Goal: Task Accomplishment & Management: Manage account settings

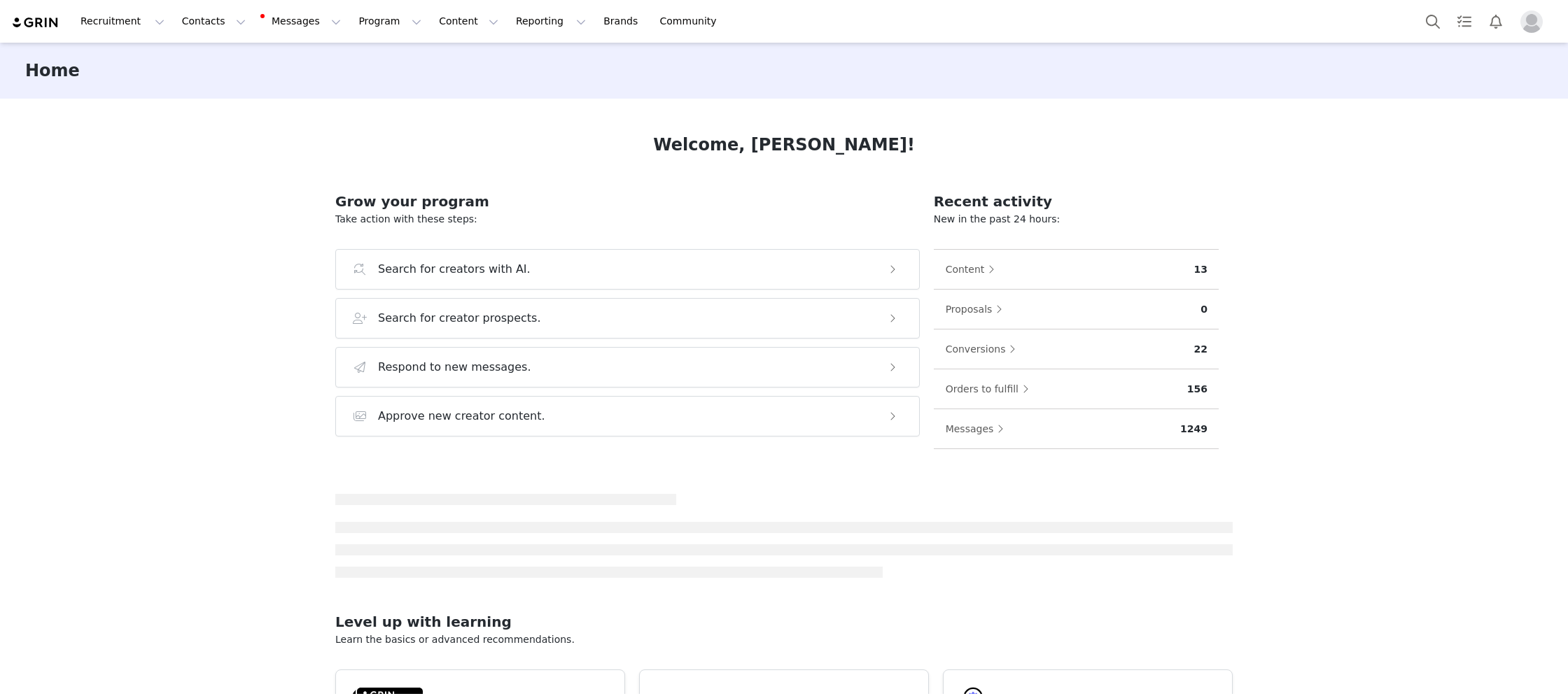
click at [1536, 15] on img "Profile" at bounding box center [1532, 22] width 23 height 23
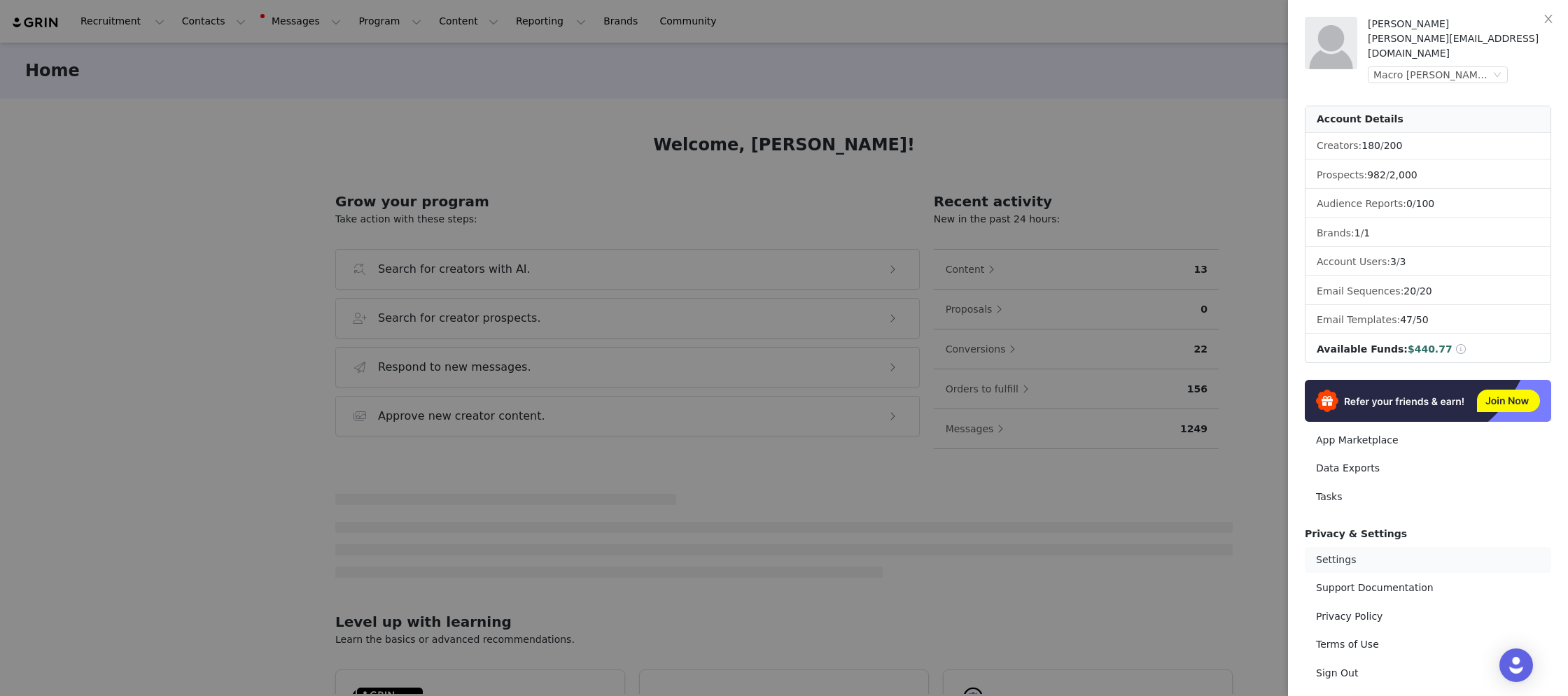
click at [1348, 547] on link "Settings" at bounding box center [1428, 560] width 246 height 26
select select "[GEOGRAPHIC_DATA]/[GEOGRAPHIC_DATA]"
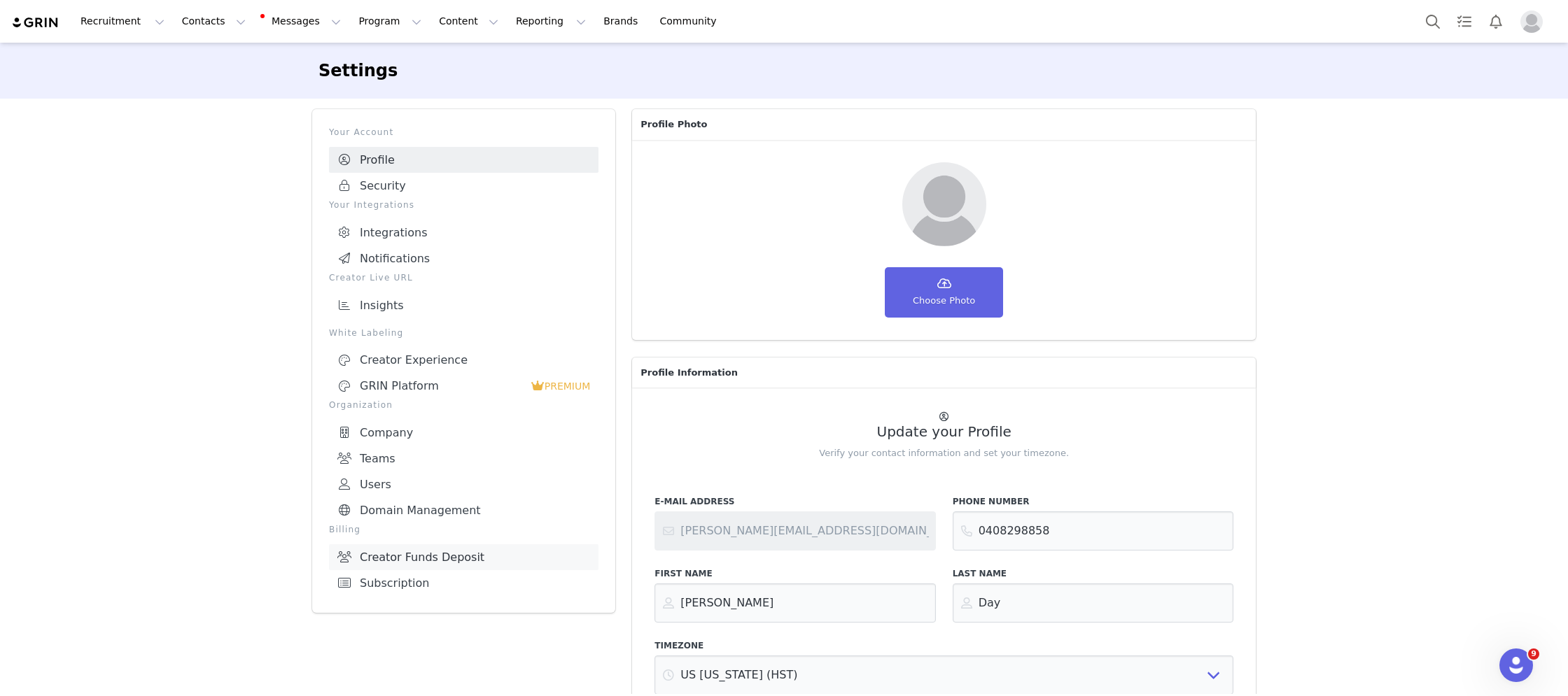
click at [444, 554] on link "Creator Funds Deposit" at bounding box center [463, 557] width 270 height 26
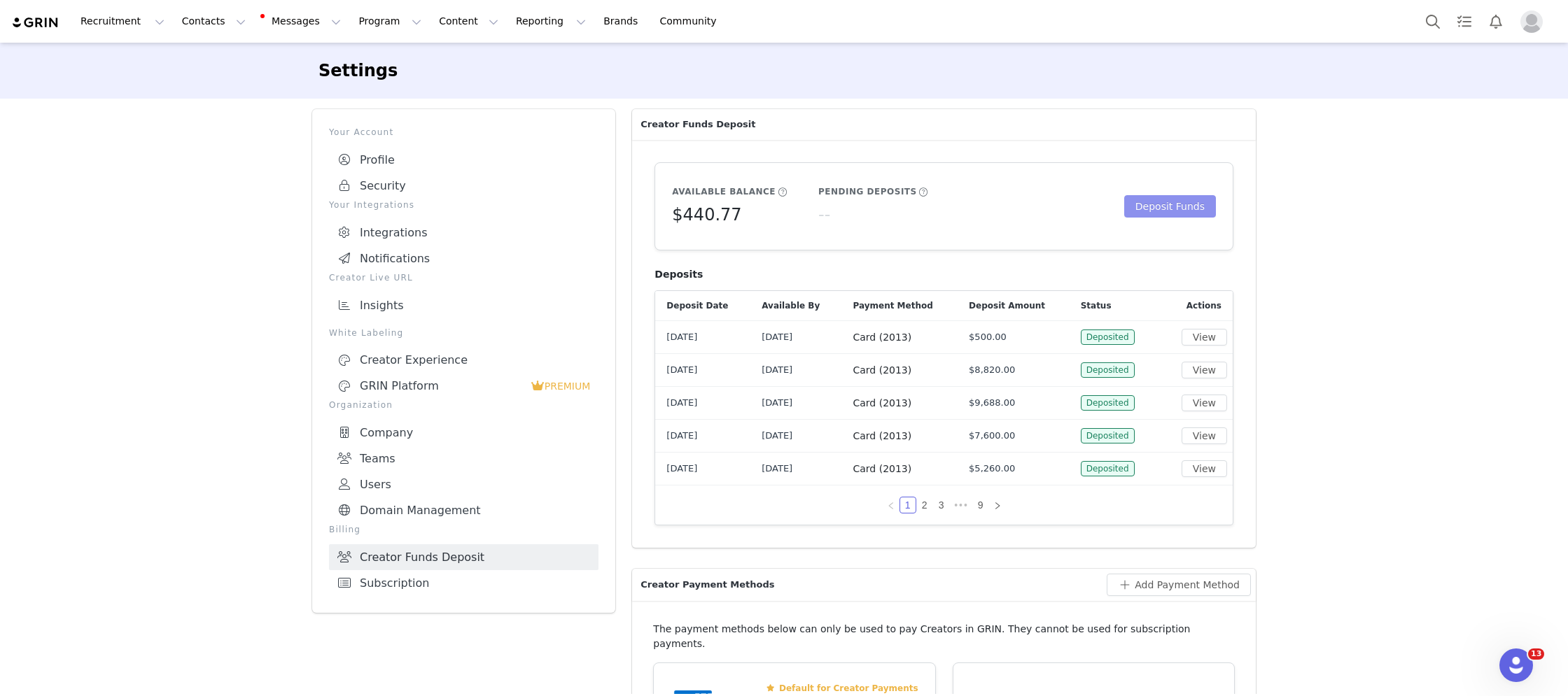
click at [1146, 211] on button "Deposit Funds" at bounding box center [1170, 206] width 92 height 23
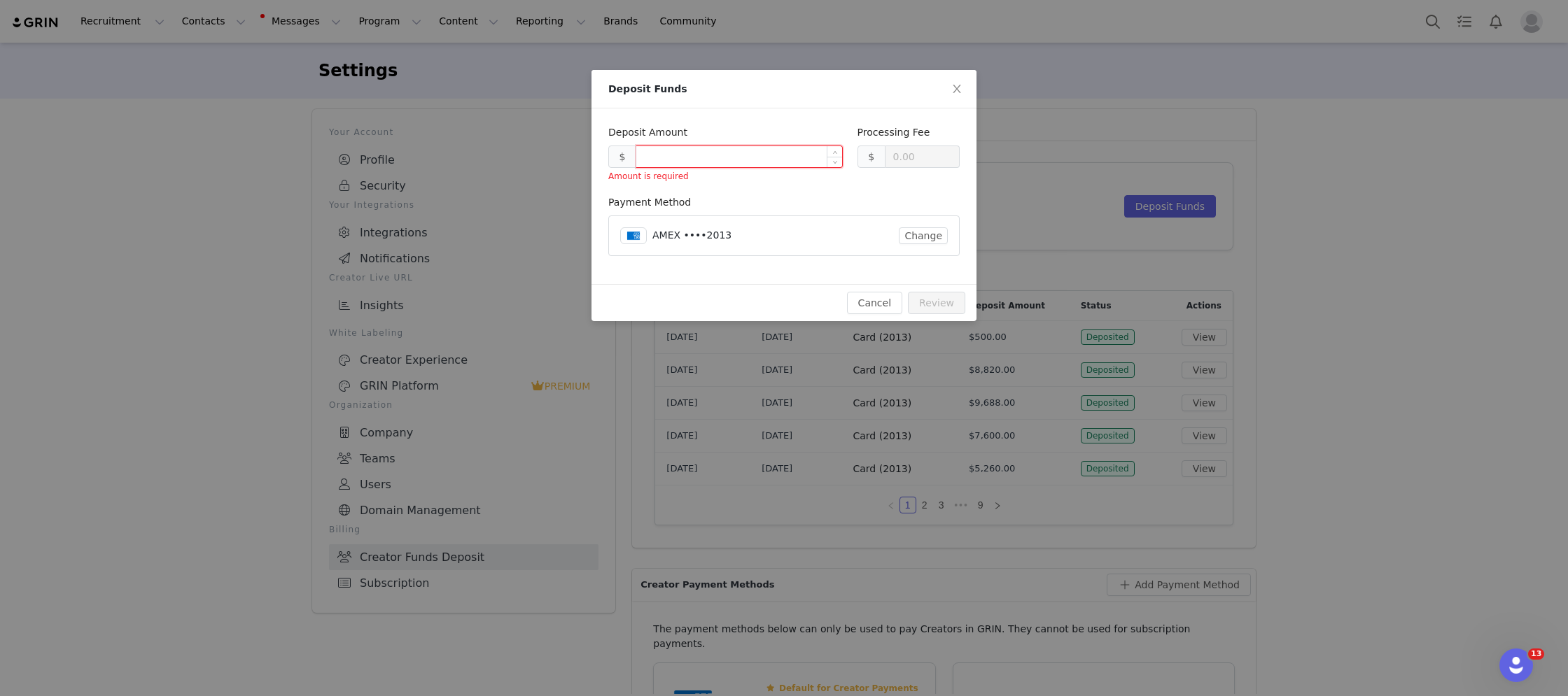
click at [777, 158] on input at bounding box center [739, 157] width 206 height 21
type input "0.30"
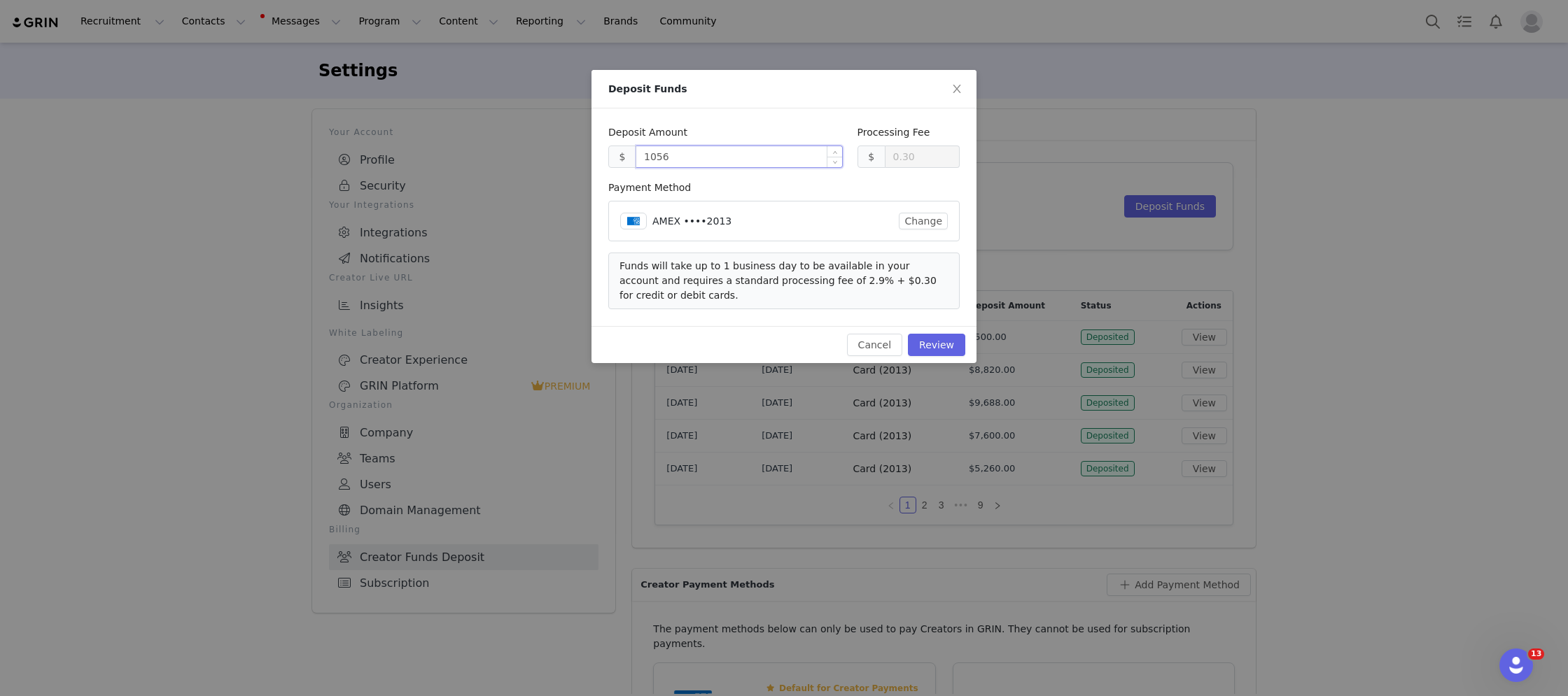
type input "10563"
type input "306.63"
type input "10563.00"
click at [929, 342] on button "Review" at bounding box center [937, 345] width 57 height 23
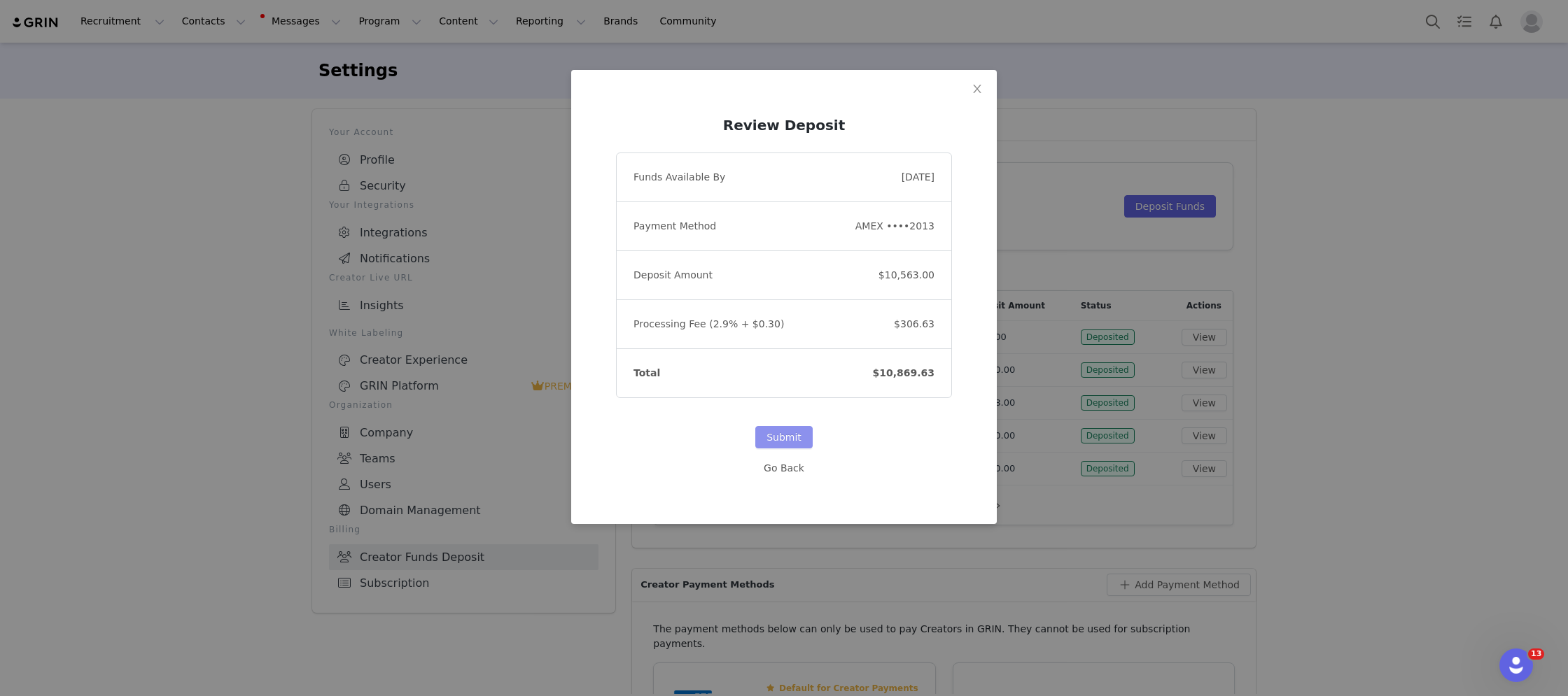
click at [790, 437] on button "Submit" at bounding box center [784, 437] width 57 height 23
click at [802, 439] on button "Submit" at bounding box center [784, 437] width 57 height 23
click at [781, 441] on button "Submit" at bounding box center [784, 437] width 57 height 23
click at [798, 468] on button "Go Back" at bounding box center [784, 468] width 42 height 23
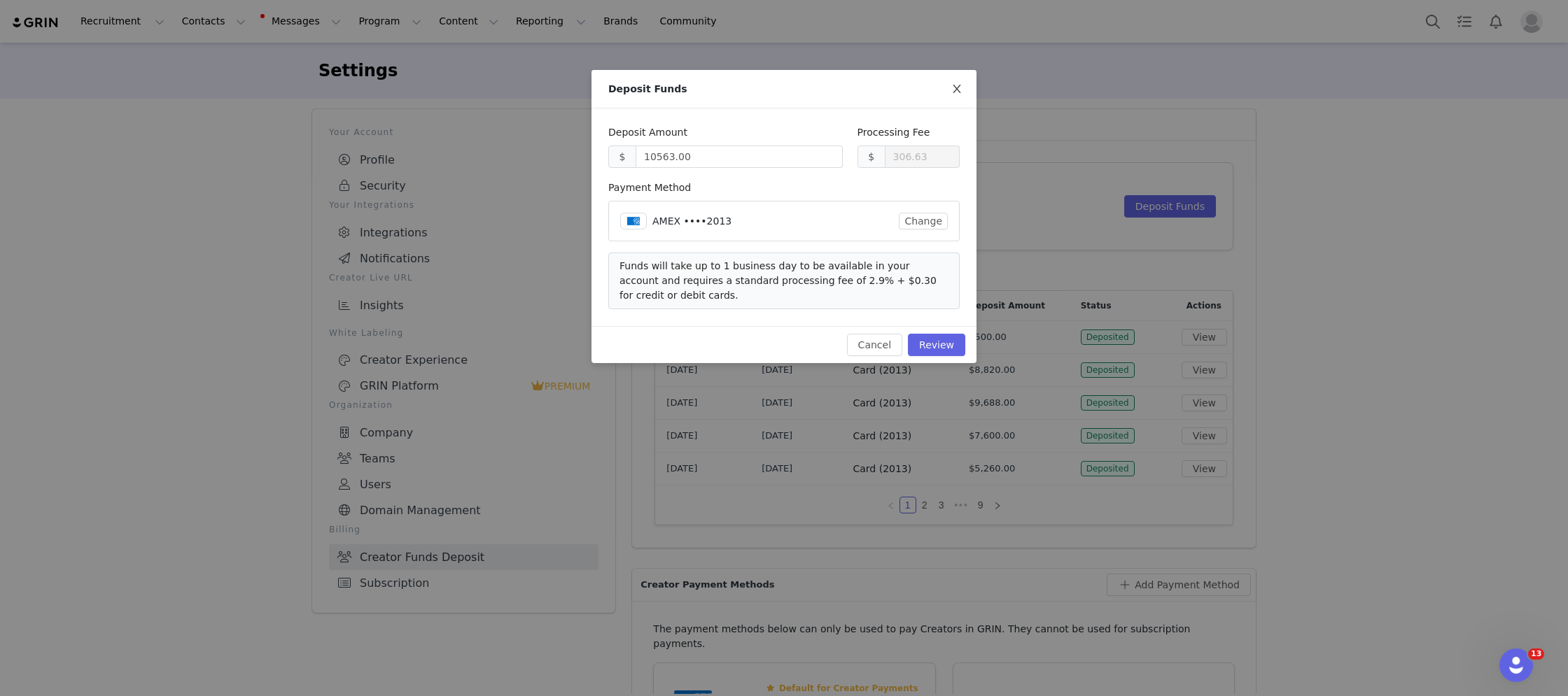
click at [964, 88] on span "Close" at bounding box center [956, 89] width 39 height 39
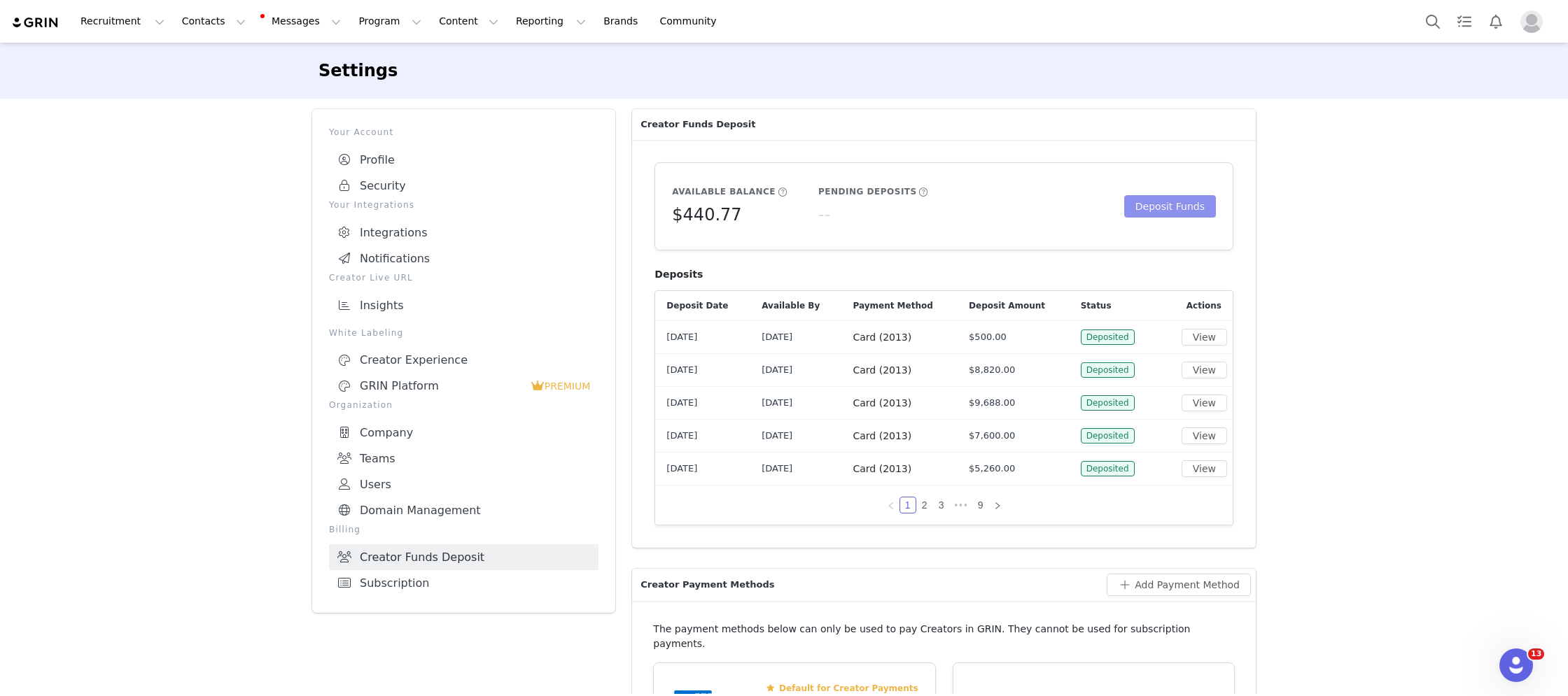
click at [1162, 203] on button "Deposit Funds" at bounding box center [1170, 206] width 92 height 23
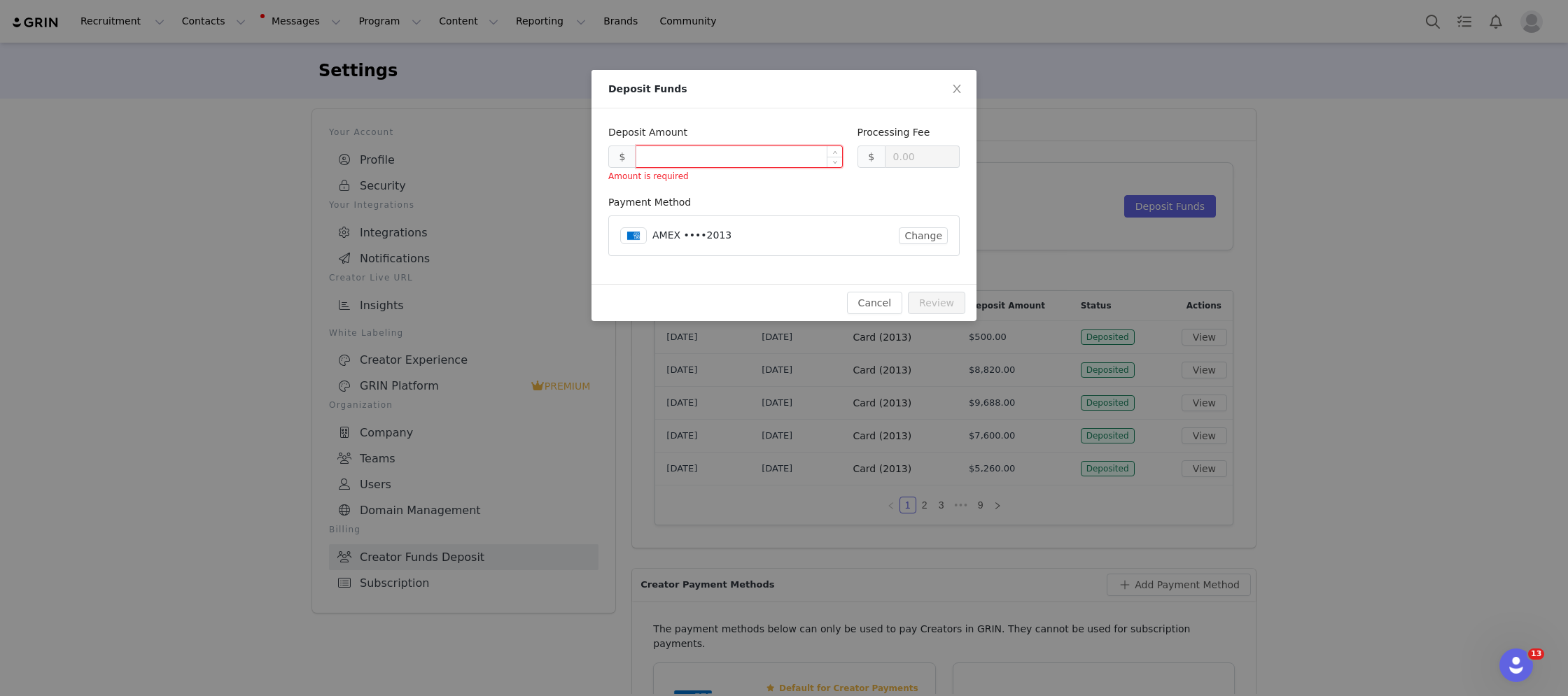
type input "0.30"
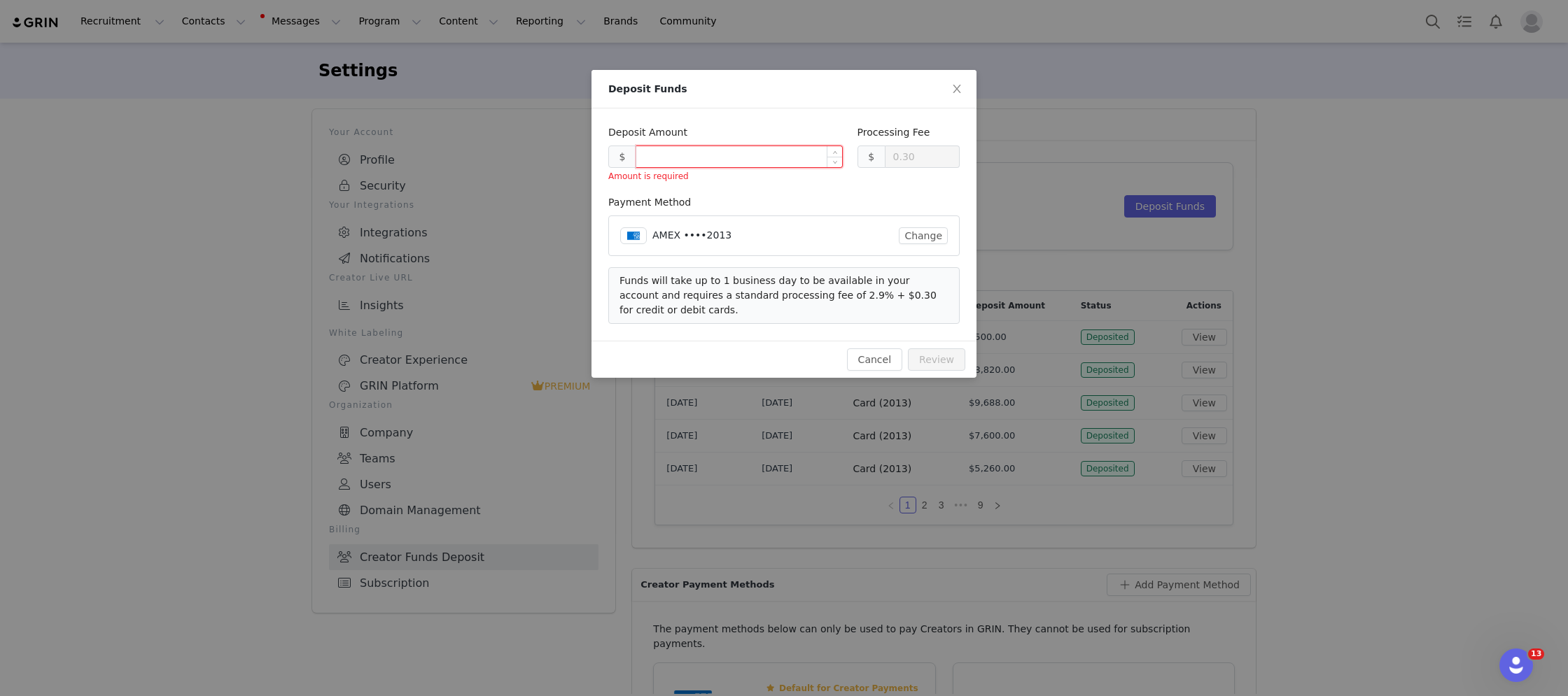
click at [803, 158] on input at bounding box center [739, 157] width 206 height 21
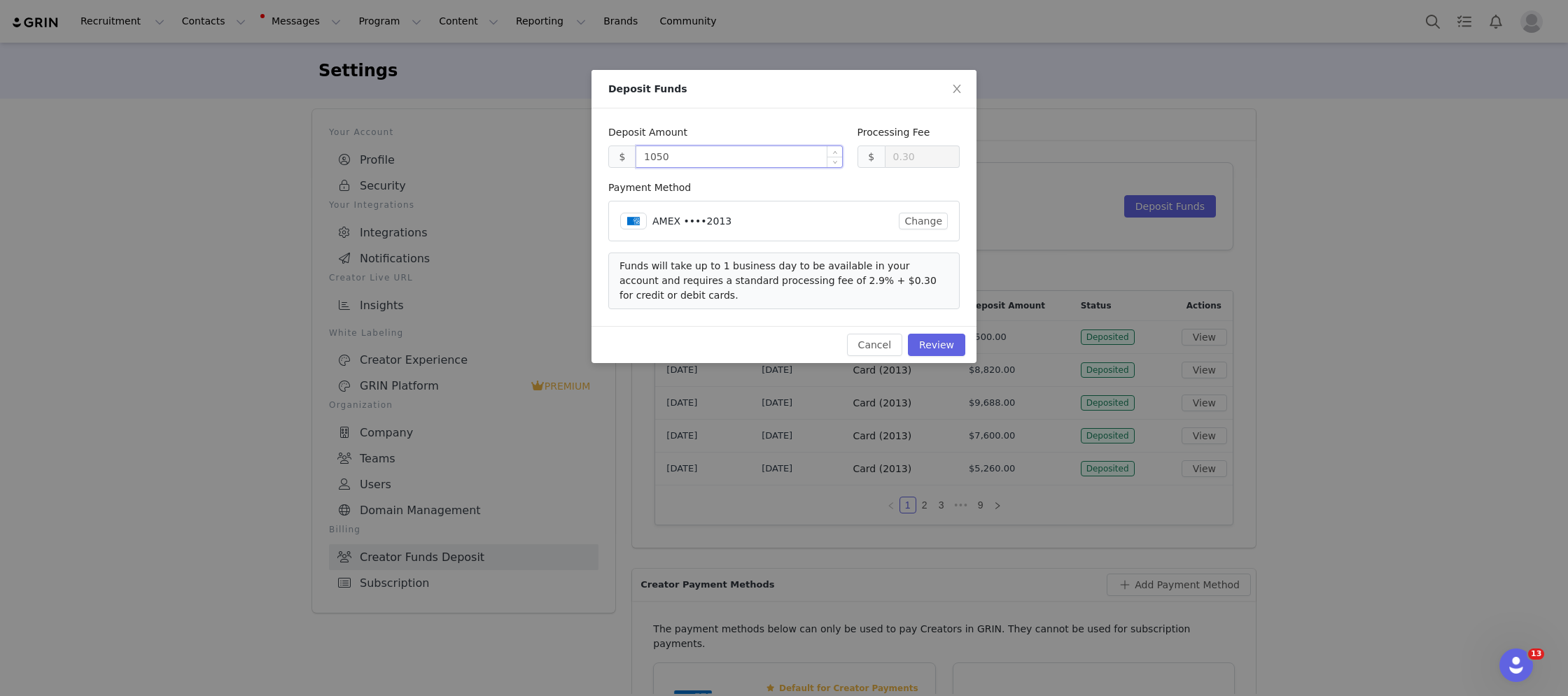
type input "10500"
type input "304.80"
type input "10500.00"
click at [941, 351] on button "Review" at bounding box center [937, 345] width 57 height 23
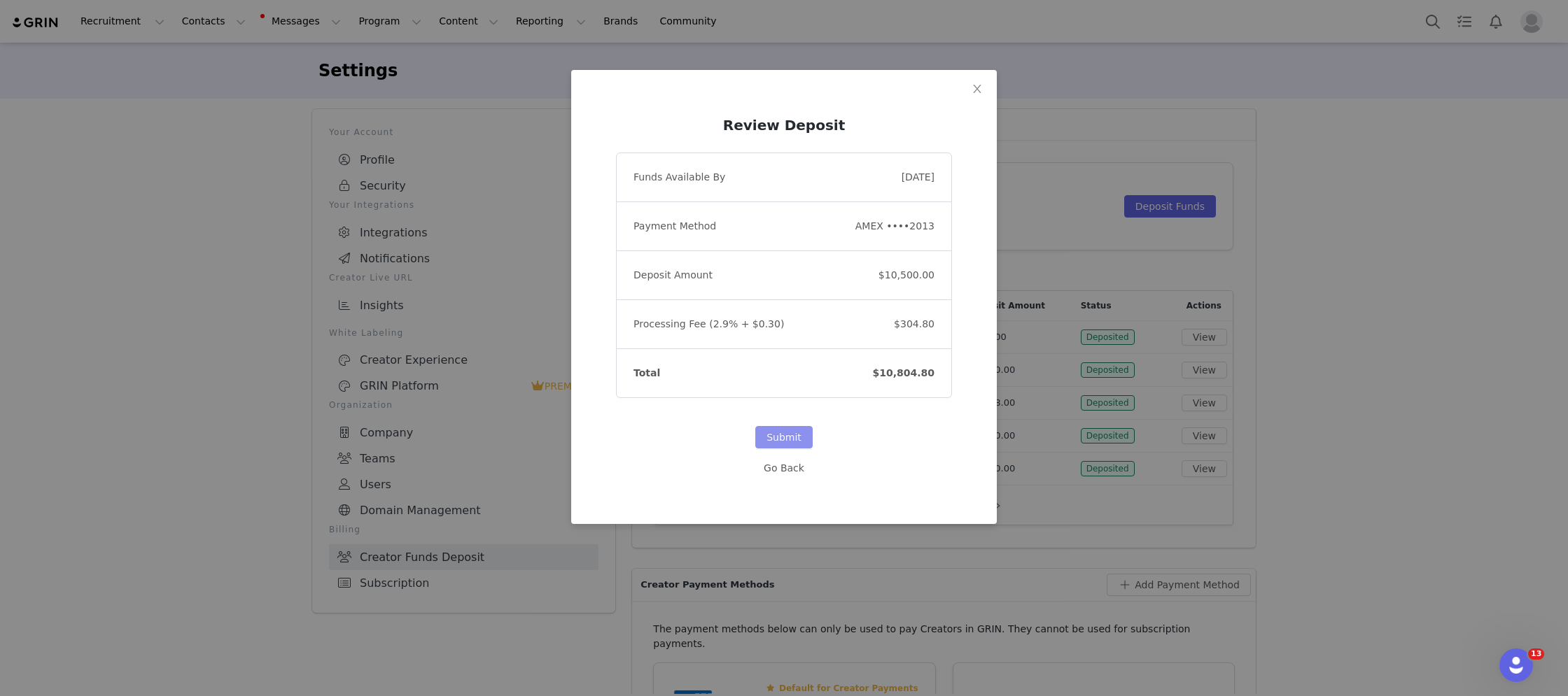
click at [778, 432] on button "Submit" at bounding box center [784, 437] width 57 height 23
